Goal: Complete application form

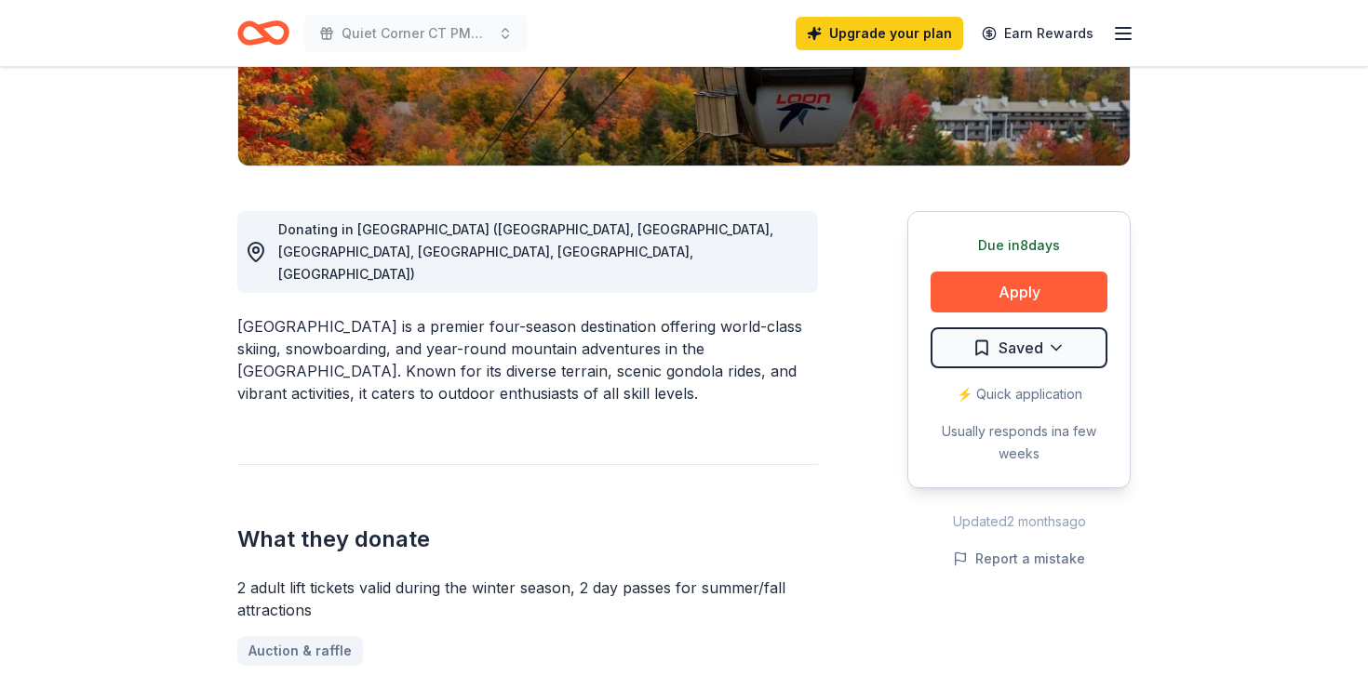
scroll to position [408, 0]
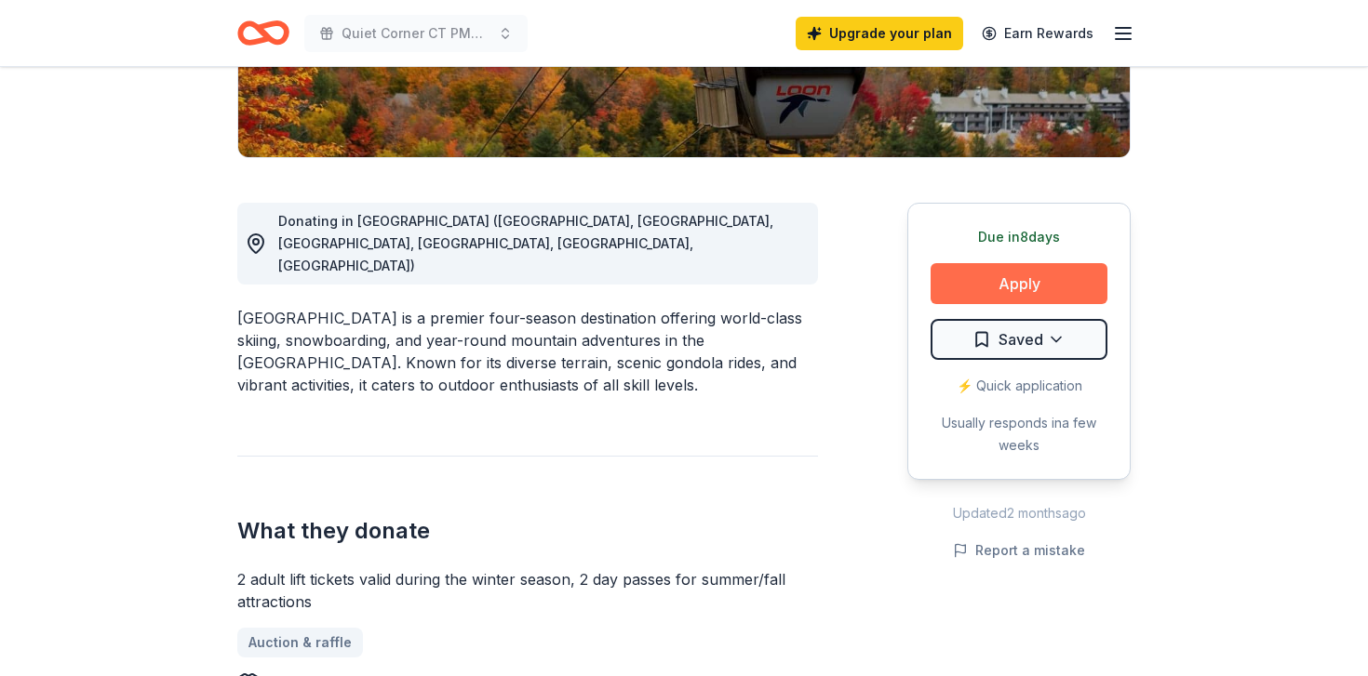
click at [1065, 280] on button "Apply" at bounding box center [1019, 283] width 177 height 41
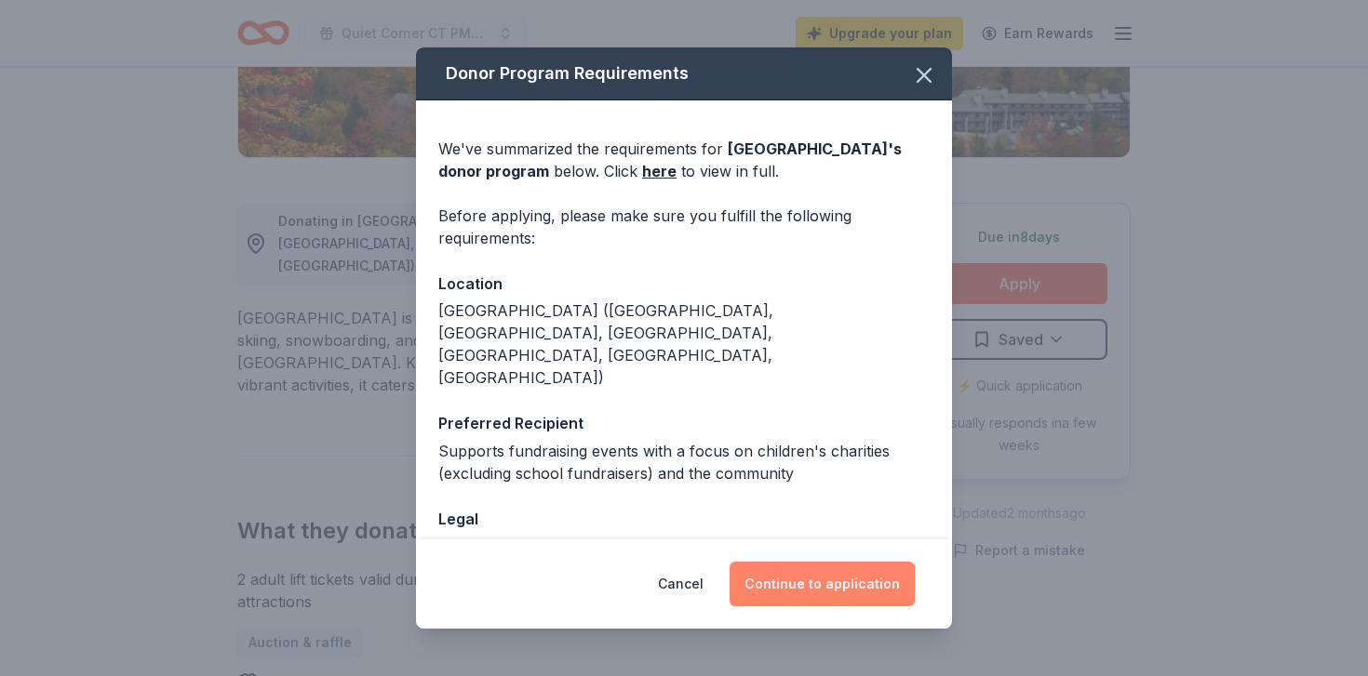
click at [815, 596] on button "Continue to application" at bounding box center [822, 584] width 185 height 45
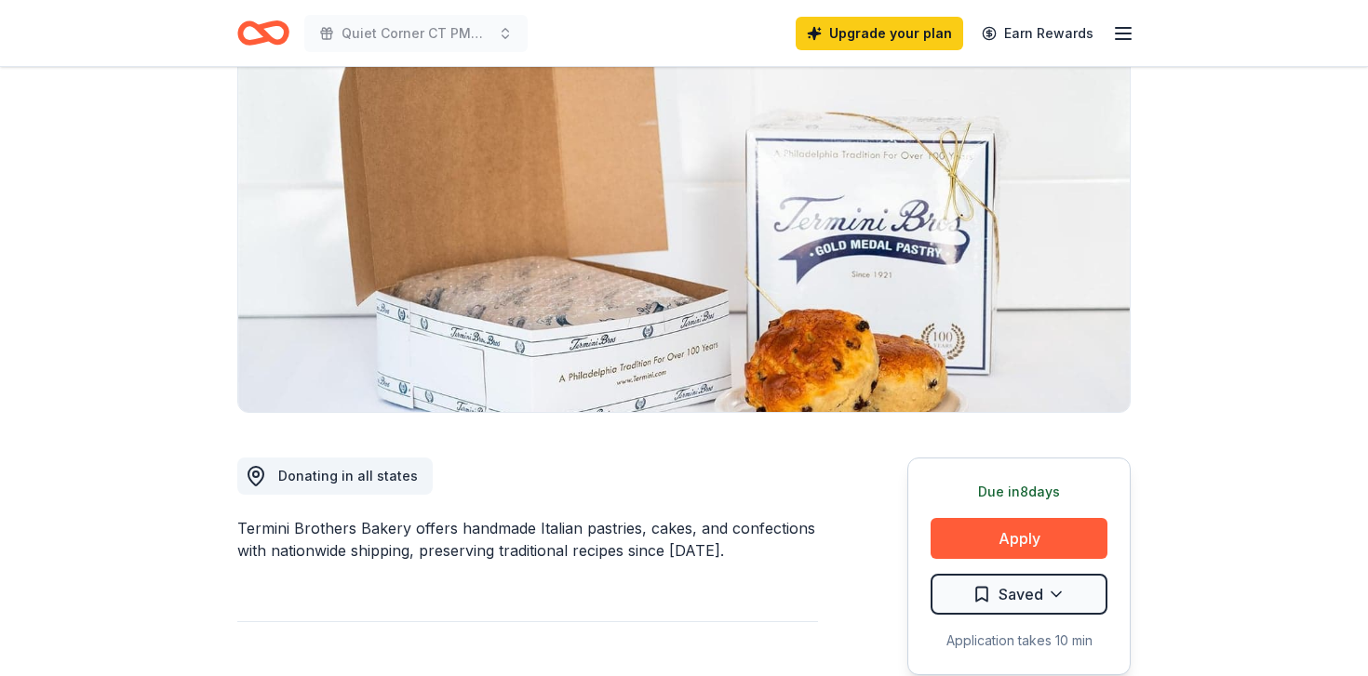
scroll to position [231, 0]
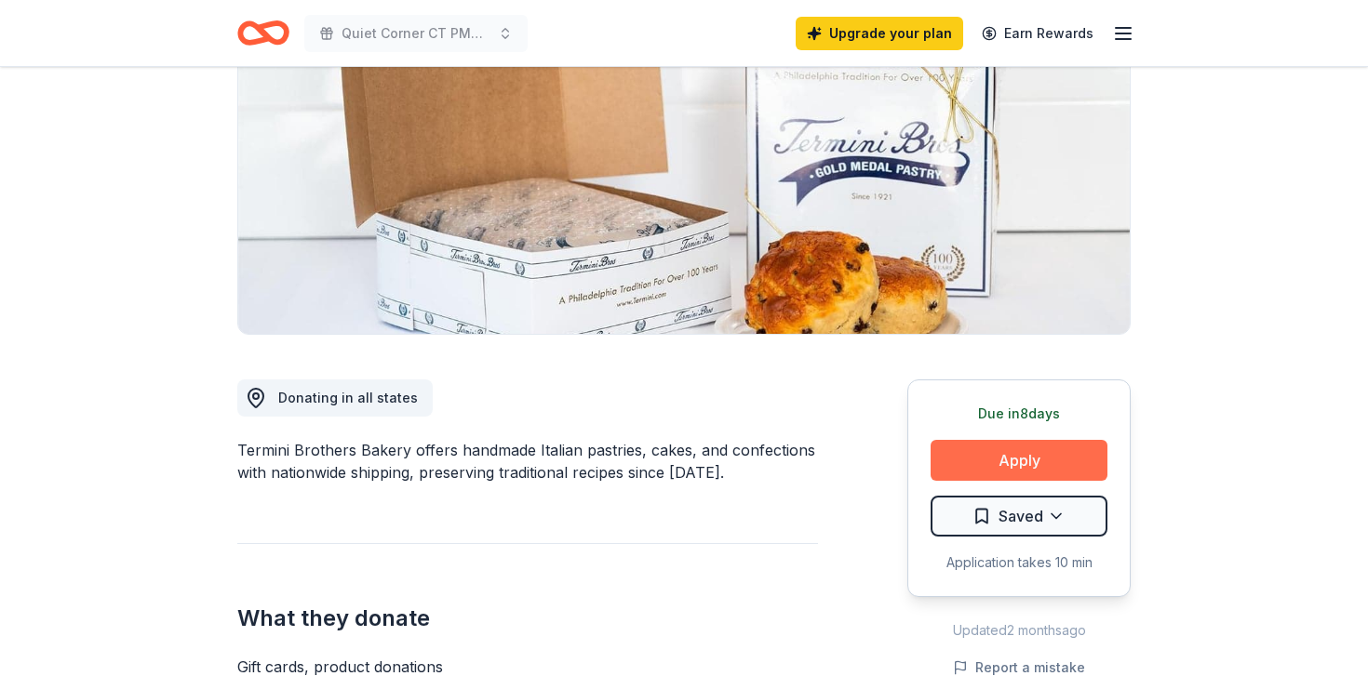
click at [1048, 464] on button "Apply" at bounding box center [1019, 460] width 177 height 41
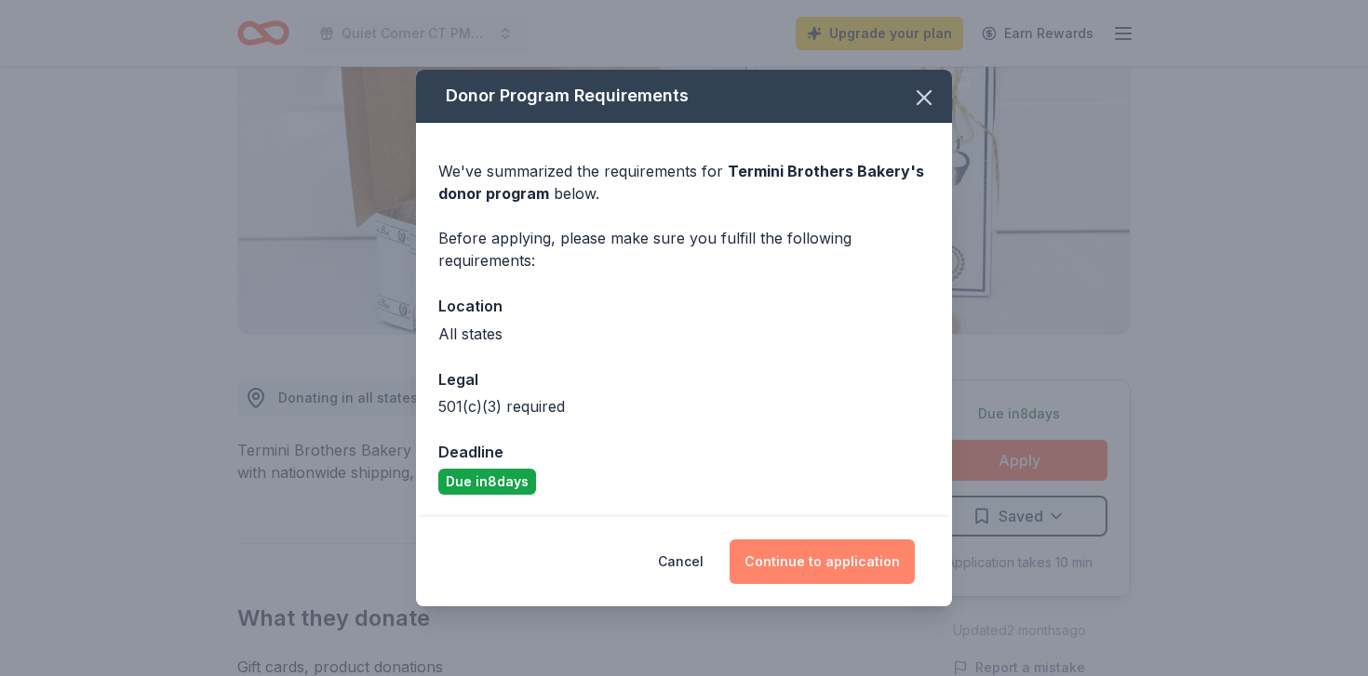
click at [850, 577] on button "Continue to application" at bounding box center [822, 562] width 185 height 45
